Goal: Transaction & Acquisition: Purchase product/service

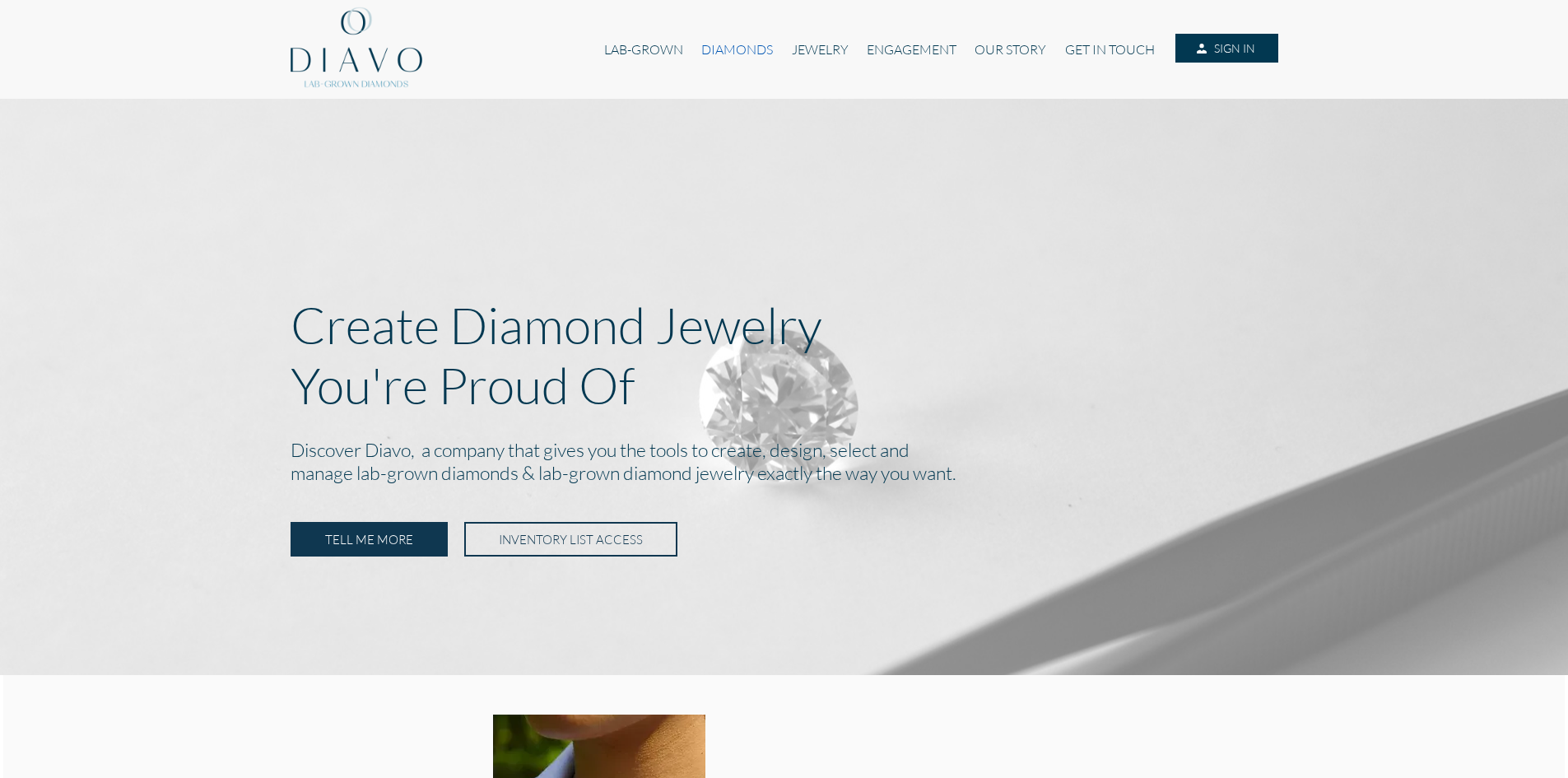
click at [716, 46] on link "DIAMONDS" at bounding box center [737, 49] width 90 height 31
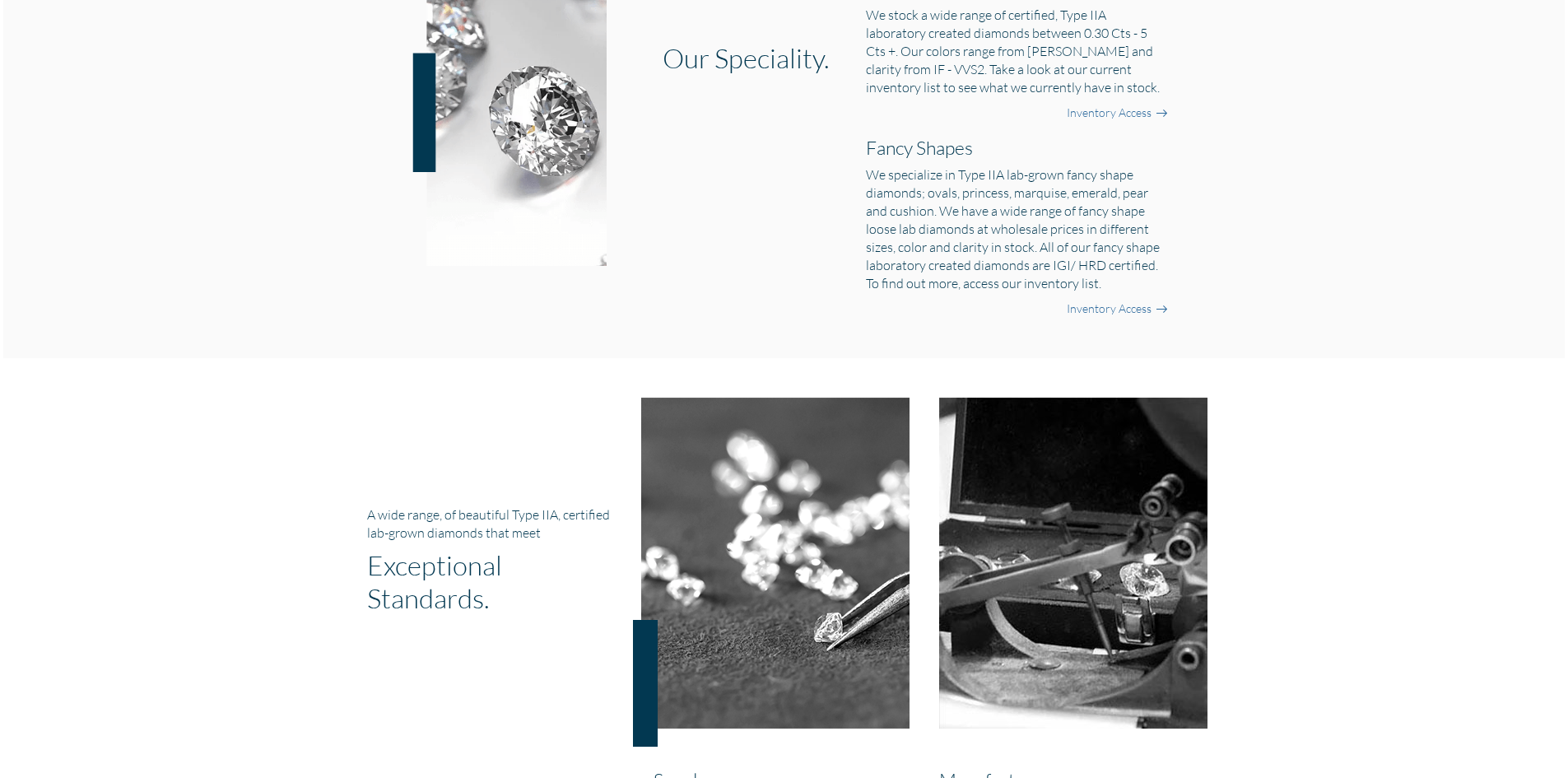
scroll to position [906, 0]
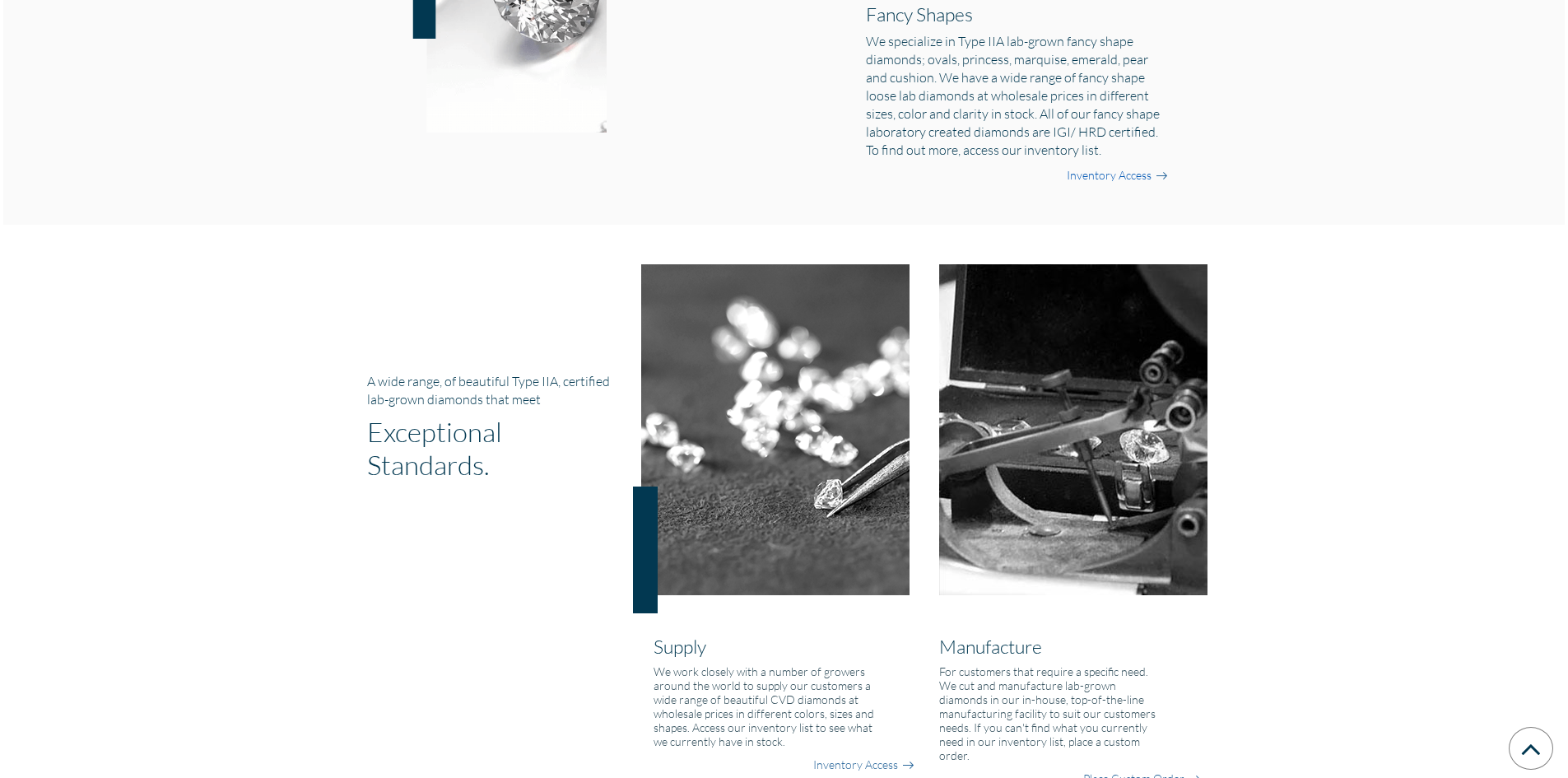
click at [1098, 176] on link "Inventory Access" at bounding box center [1108, 176] width 85 height 17
